Goal: Task Accomplishment & Management: Manage account settings

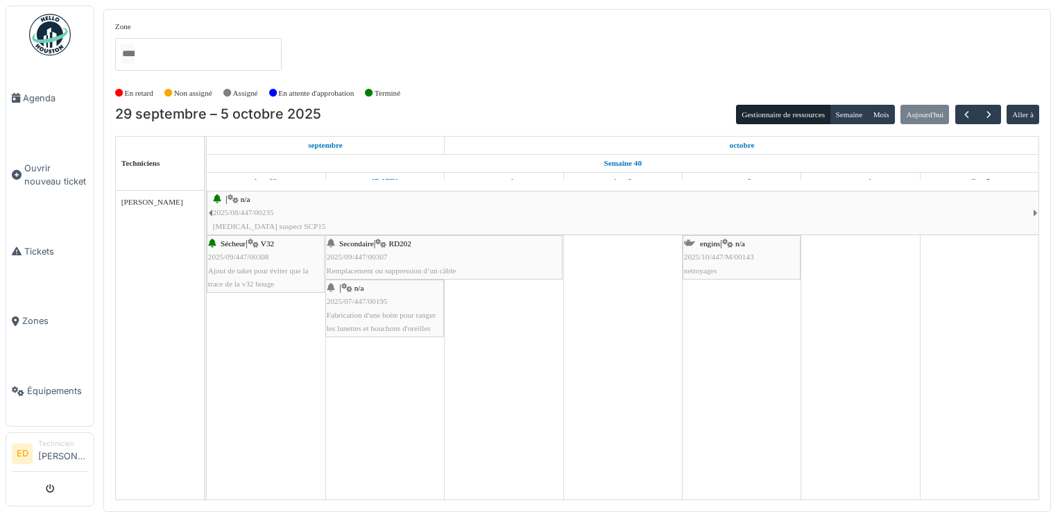
click at [468, 246] on div "Secondaire | RD202 2025/09/447/00307 Remplacement ou suppression d’un câble" at bounding box center [444, 257] width 235 height 40
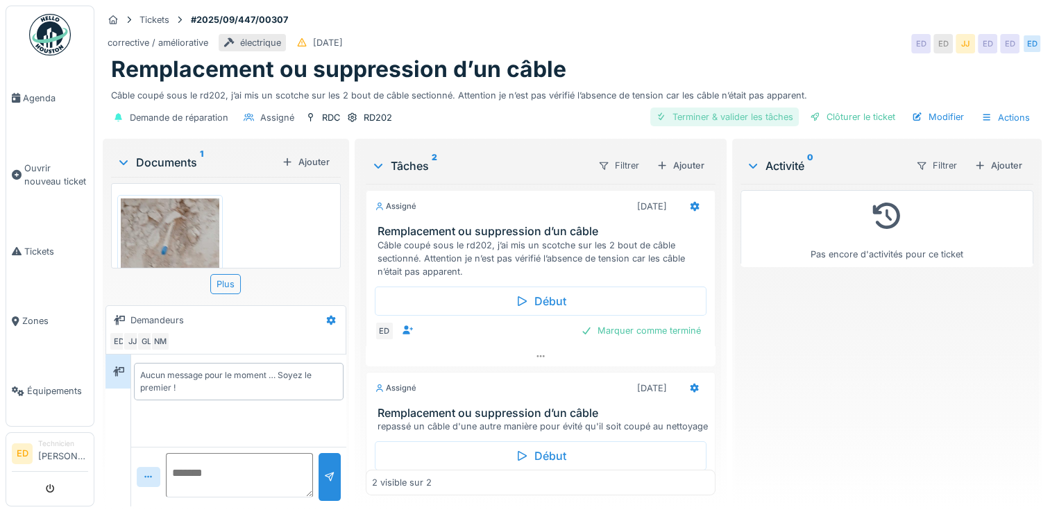
click at [763, 112] on div "Terminer & valider les tâches" at bounding box center [724, 117] width 148 height 19
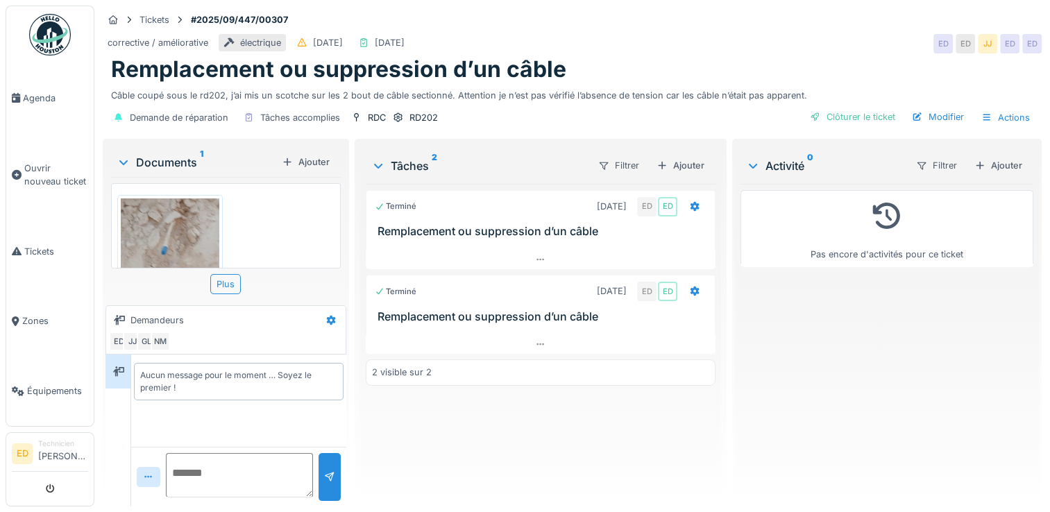
click at [552, 313] on h3 "Remplacement ou suppression d’un câble" at bounding box center [543, 316] width 332 height 13
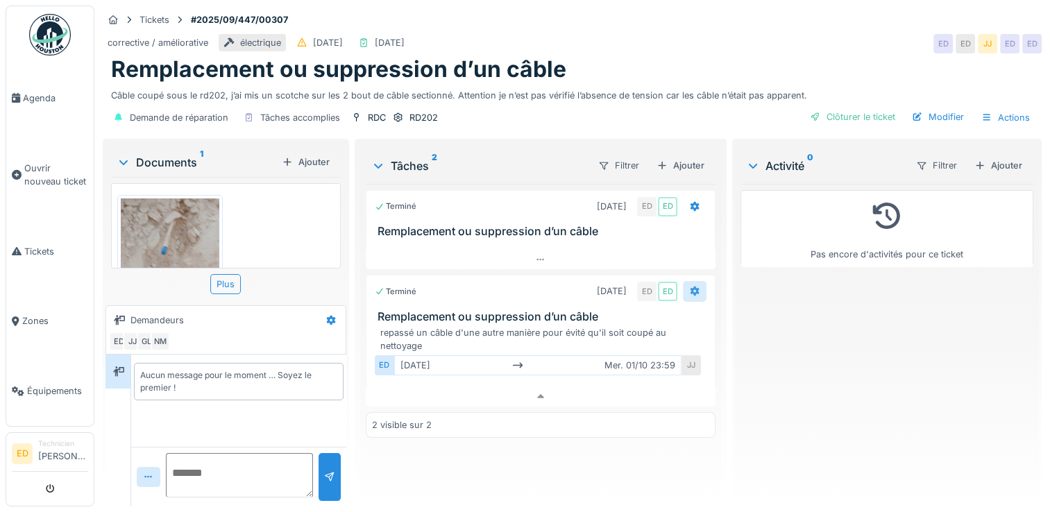
click at [683, 283] on div at bounding box center [695, 291] width 24 height 20
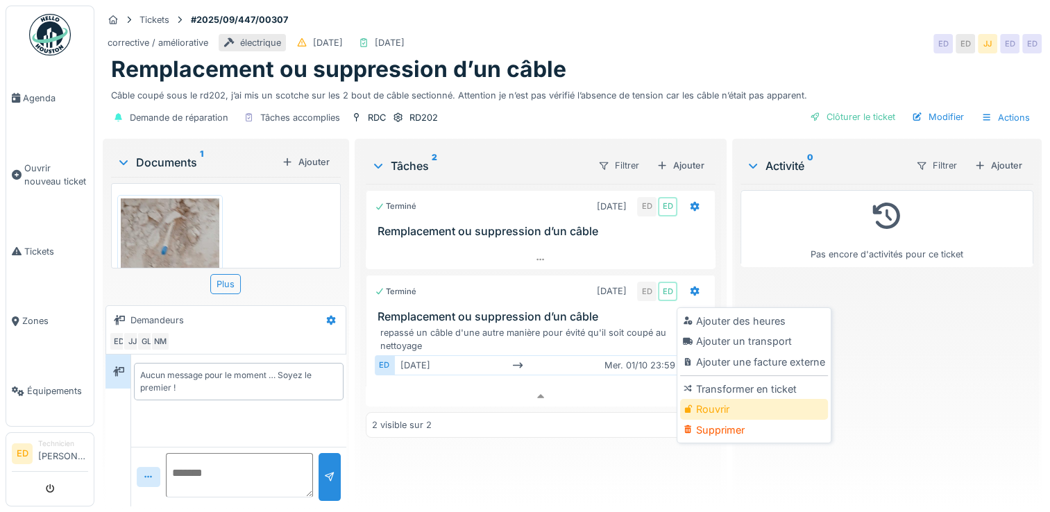
click at [732, 401] on div "Rouvrir" at bounding box center [754, 409] width 148 height 21
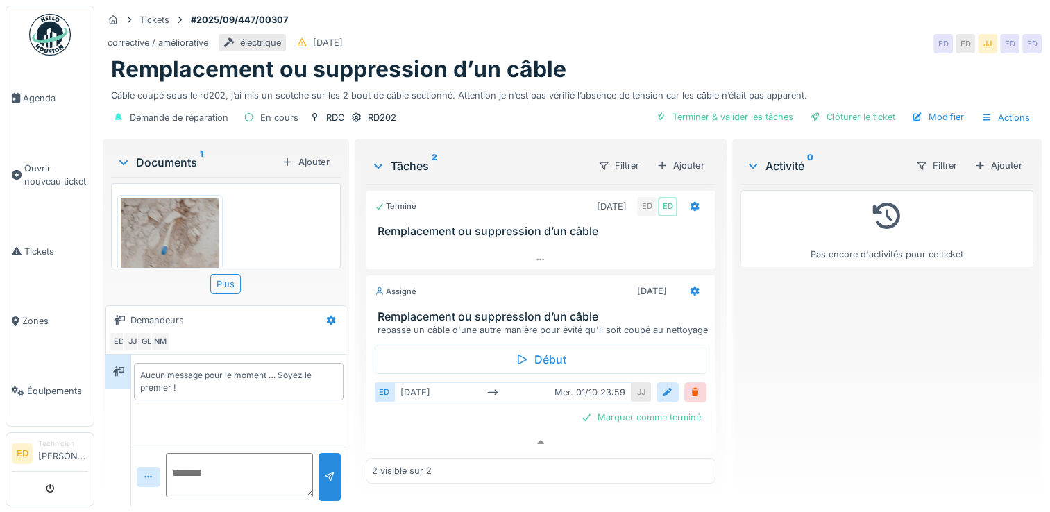
click at [600, 225] on h3 "Remplacement ou suppression d’un câble" at bounding box center [543, 231] width 332 height 13
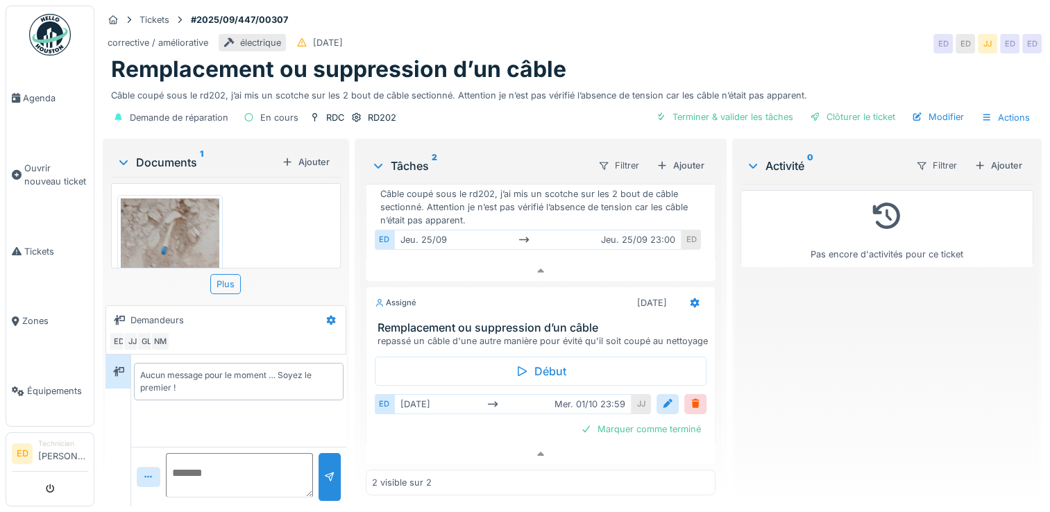
scroll to position [65, 0]
click at [44, 99] on span "Agenda" at bounding box center [55, 98] width 65 height 13
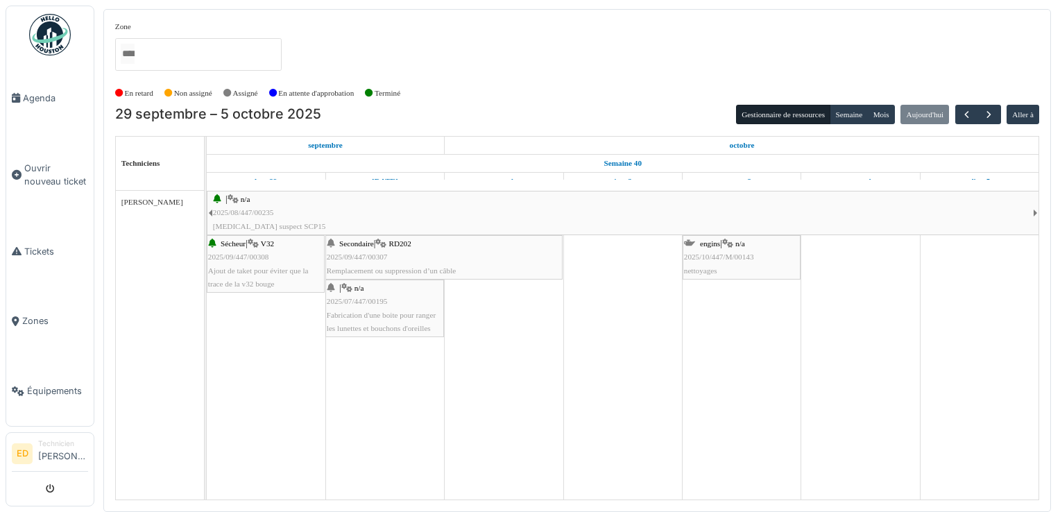
click at [404, 303] on div "| n/a 2025/07/447/00195 Fabrication d'une boite pour ranger les lunettes et bou…" at bounding box center [385, 308] width 116 height 53
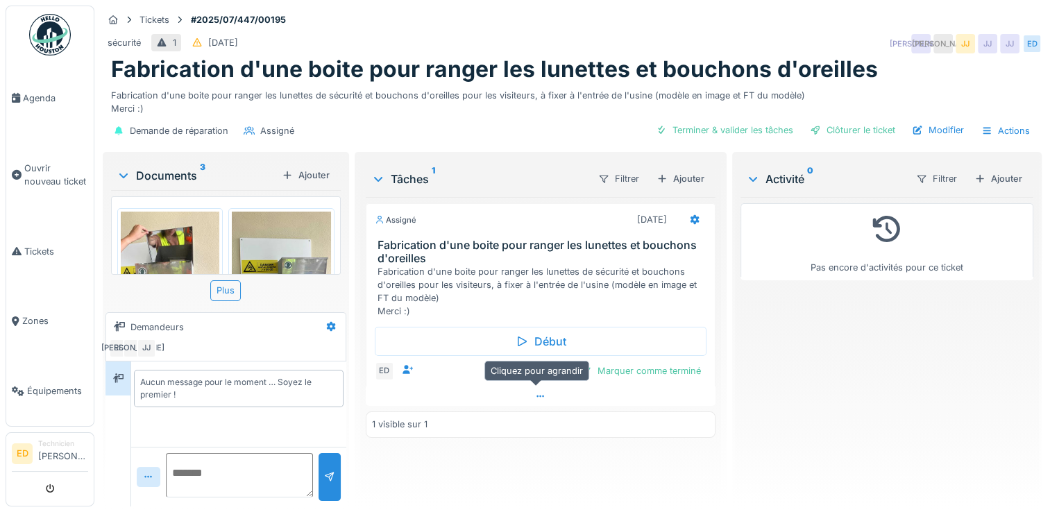
click at [537, 392] on icon at bounding box center [540, 396] width 11 height 9
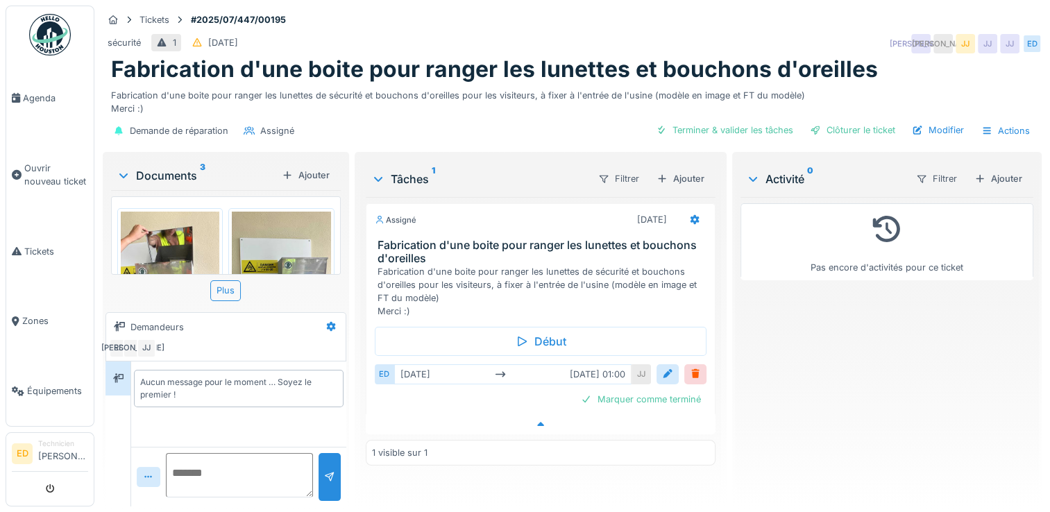
scroll to position [10, 0]
